Goal: Find contact information: Find contact information

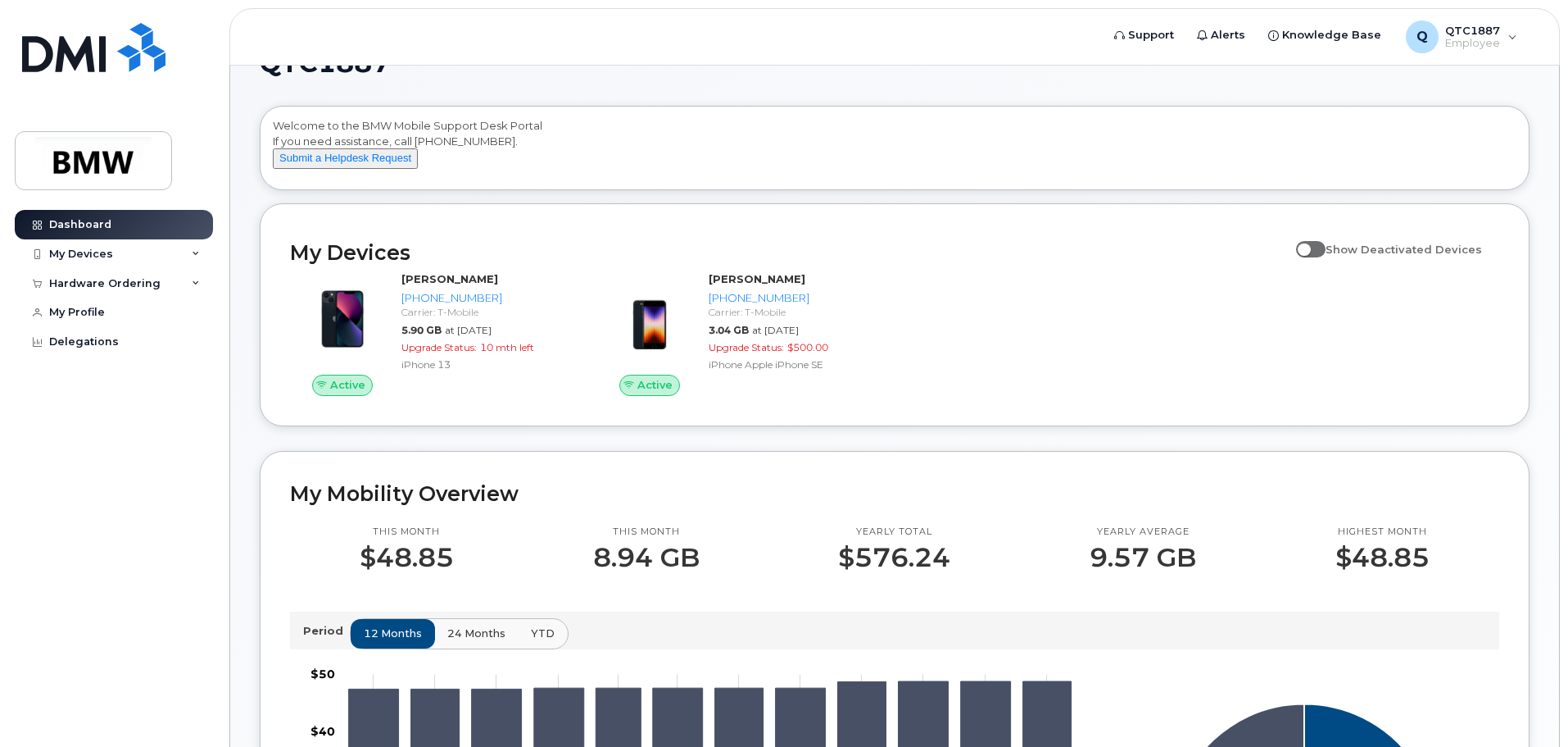
scroll to position [40, 0]
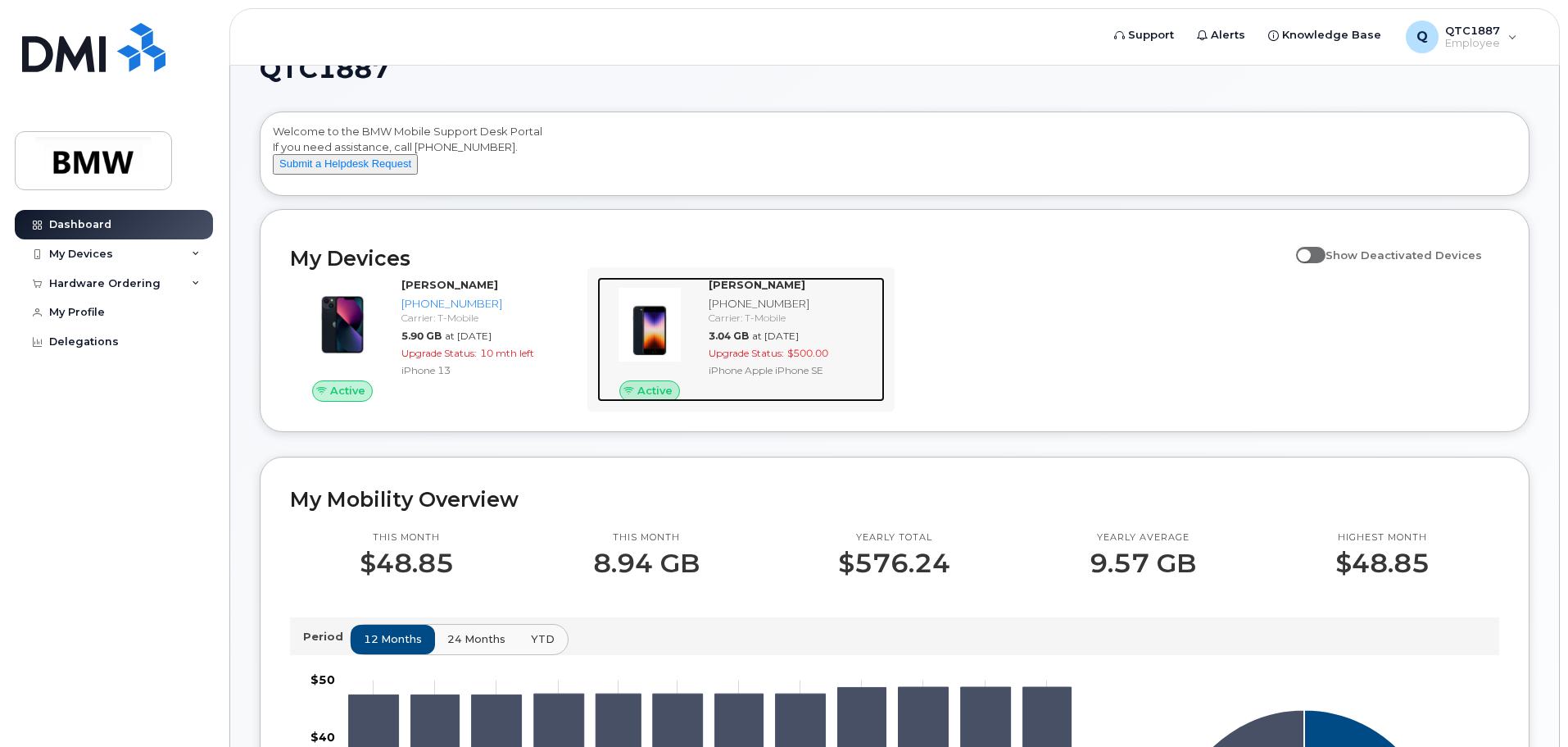
click at [757, 311] on div "[PHONE_NUMBER]" at bounding box center [793, 304] width 170 height 16
